Goal: Task Accomplishment & Management: Use online tool/utility

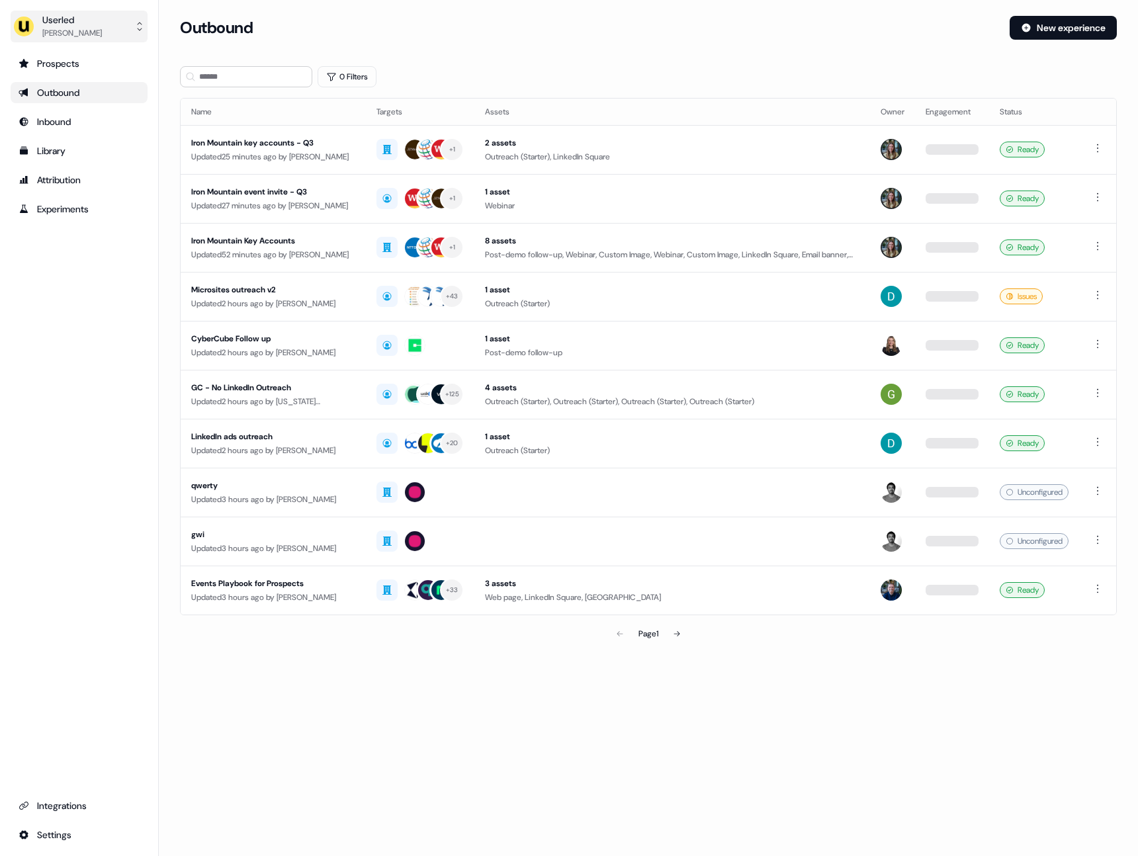
click at [30, 32] on img "side nav menu" at bounding box center [23, 26] width 21 height 21
click at [64, 59] on div "Impersonate (Admin)" at bounding box center [79, 62] width 126 height 24
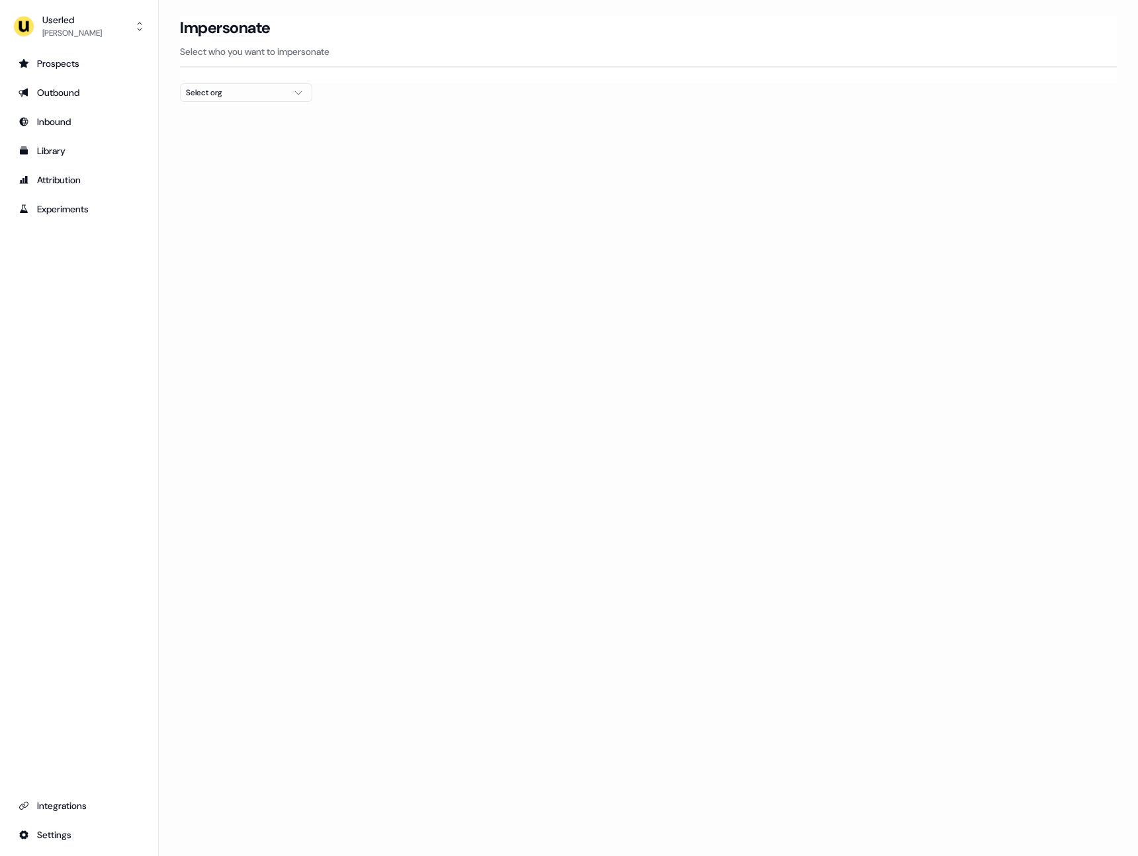
click at [248, 95] on div "Select org" at bounding box center [235, 92] width 99 height 13
type input "*"
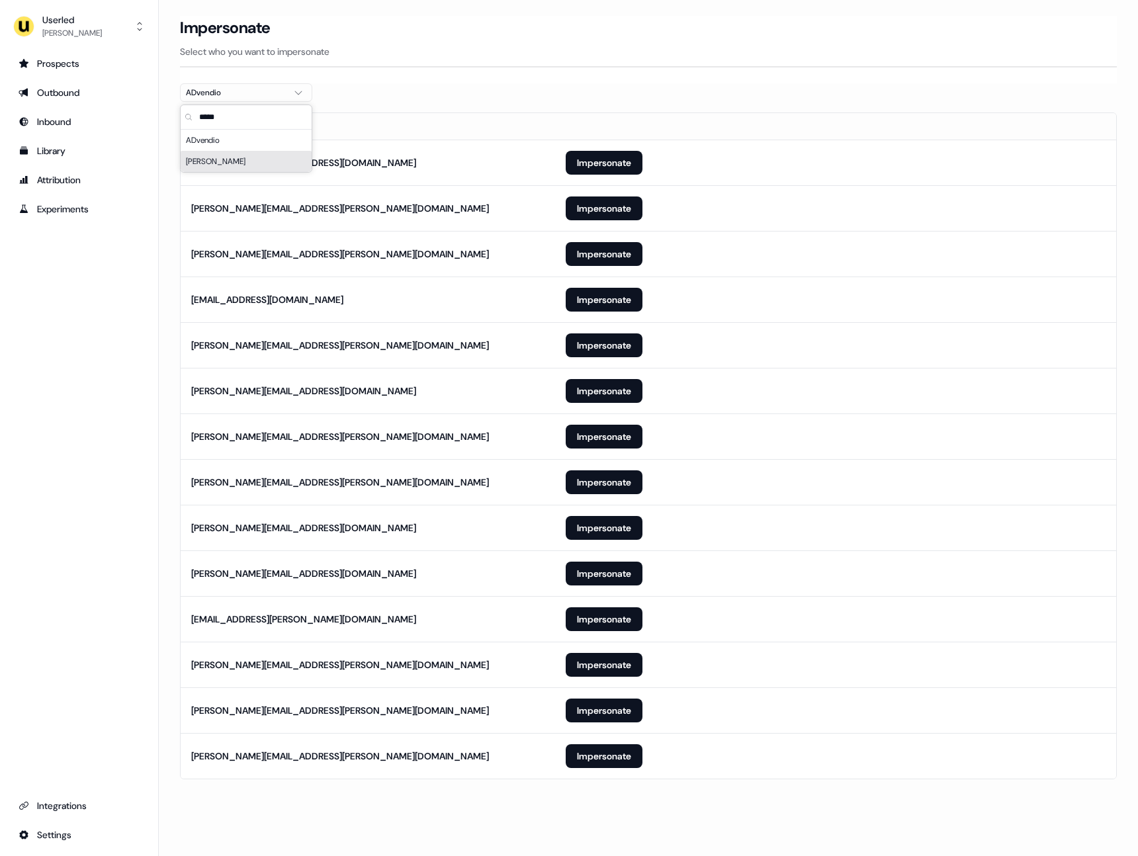
type input "*****"
drag, startPoint x: 425, startPoint y: 109, endPoint x: 367, endPoint y: 224, distance: 129.6
click at [425, 109] on div at bounding box center [648, 107] width 937 height 11
click at [584, 706] on button "Impersonate" at bounding box center [604, 711] width 77 height 24
